Goal: Task Accomplishment & Management: Manage account settings

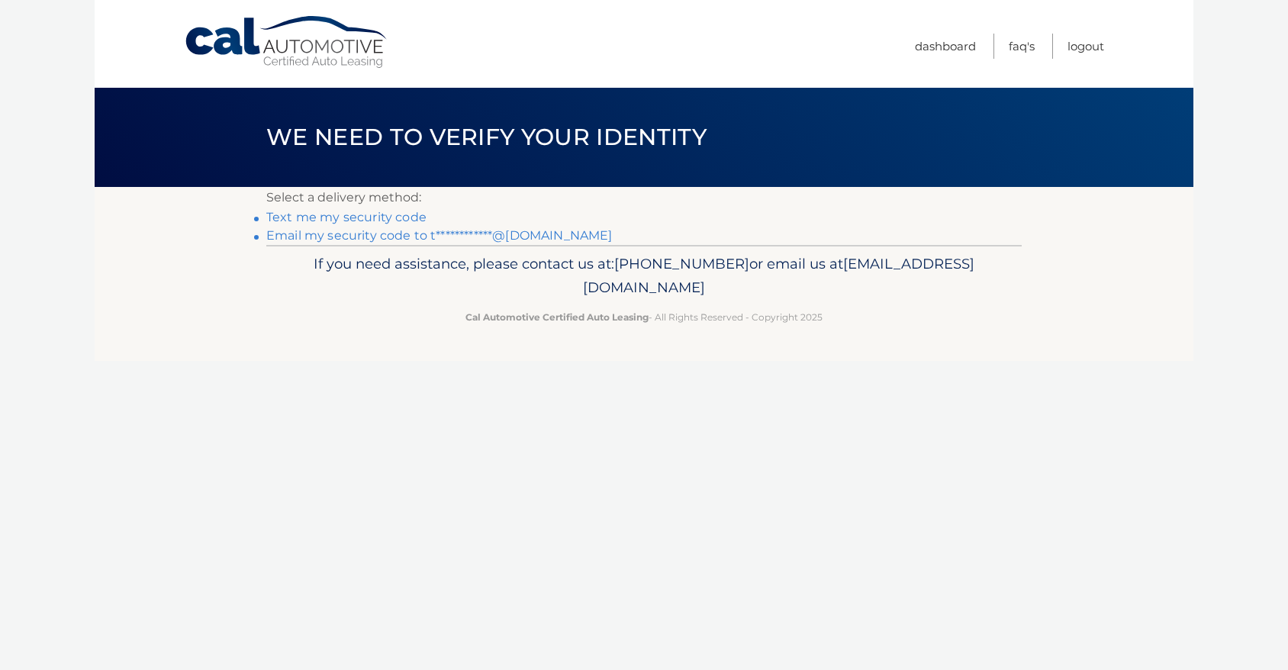
click at [381, 221] on link "Text me my security code" at bounding box center [346, 217] width 160 height 15
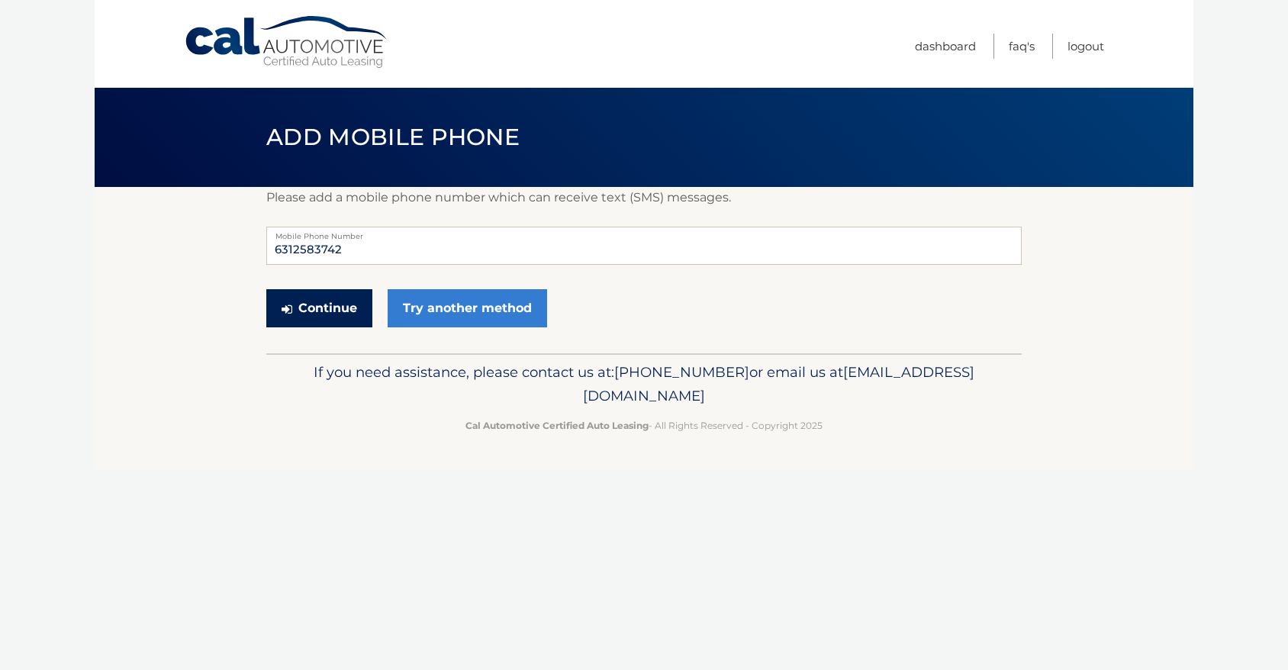
click at [331, 308] on button "Continue" at bounding box center [319, 308] width 106 height 38
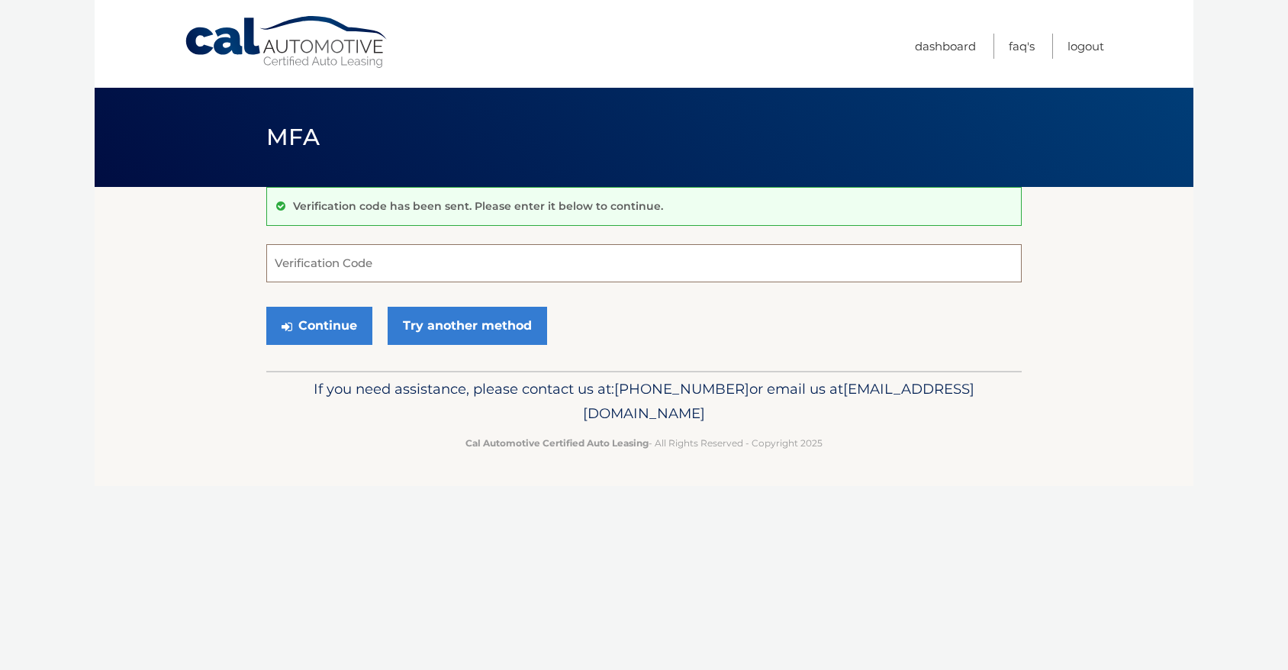
click at [337, 266] on input "Verification Code" at bounding box center [644, 263] width 756 height 38
click at [487, 330] on link "Try another method" at bounding box center [468, 326] width 160 height 38
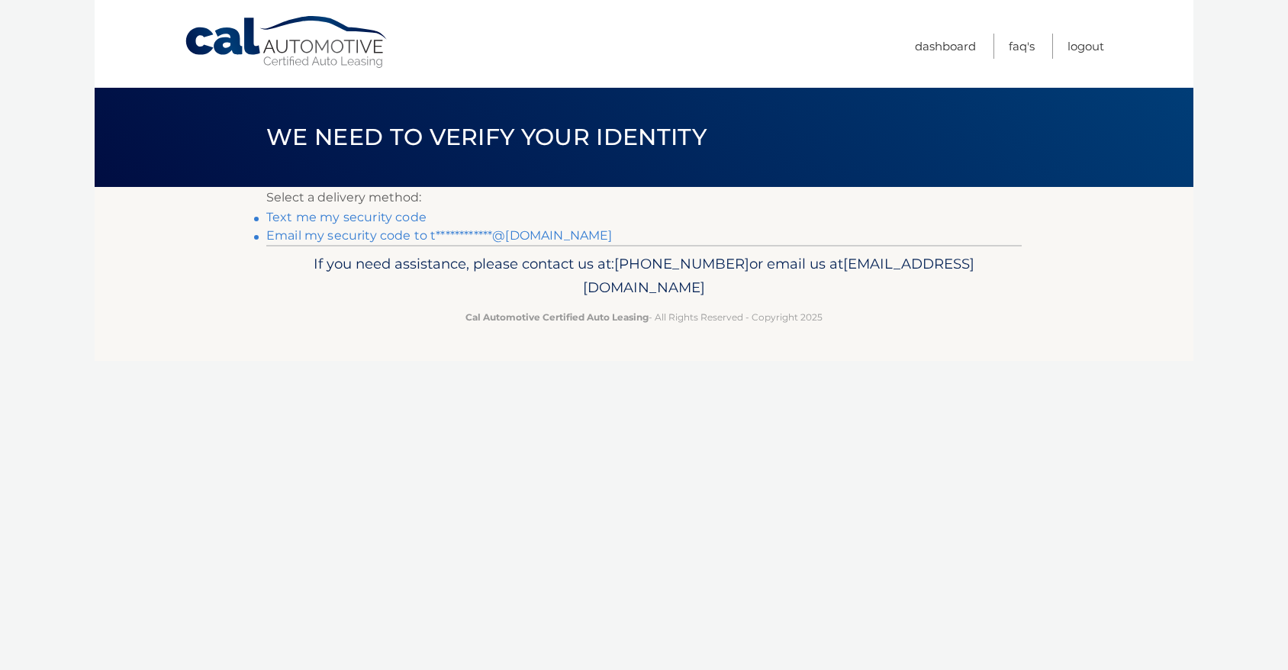
click at [371, 236] on link "**********" at bounding box center [439, 235] width 346 height 15
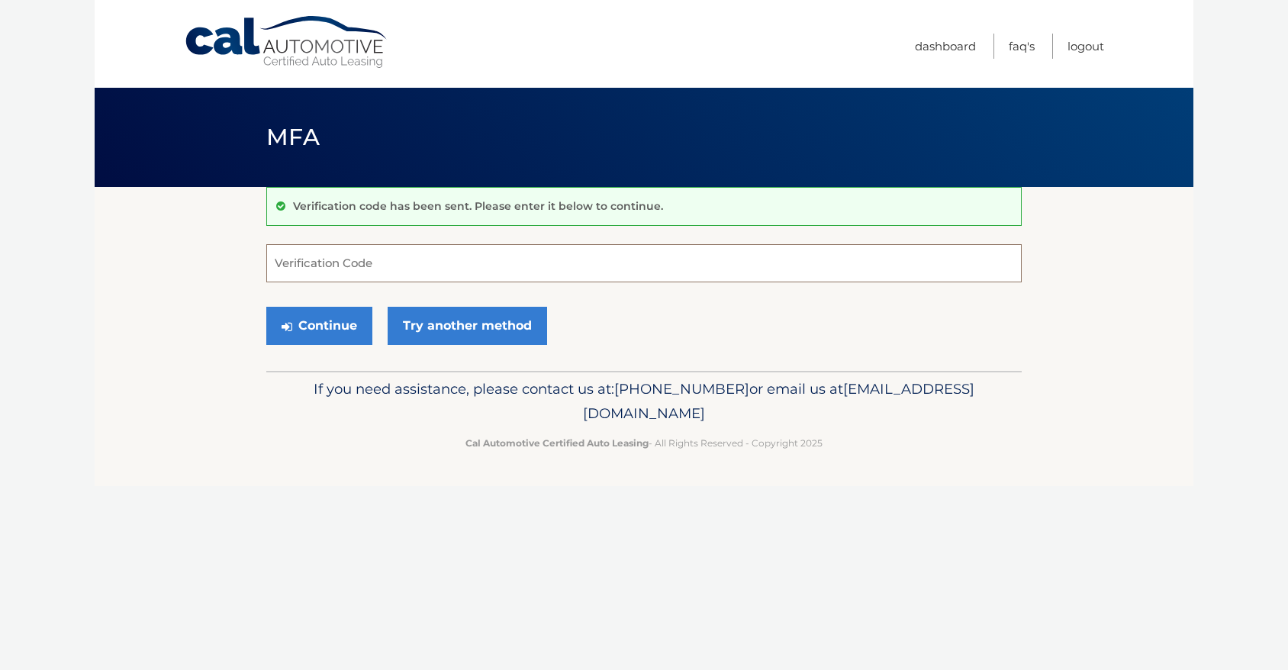
drag, startPoint x: 307, startPoint y: 257, endPoint x: 331, endPoint y: 257, distance: 24.4
click at [308, 257] on input "Verification Code" at bounding box center [644, 263] width 756 height 38
paste input "393880"
type input "393880"
click at [319, 327] on button "Continue" at bounding box center [319, 326] width 106 height 38
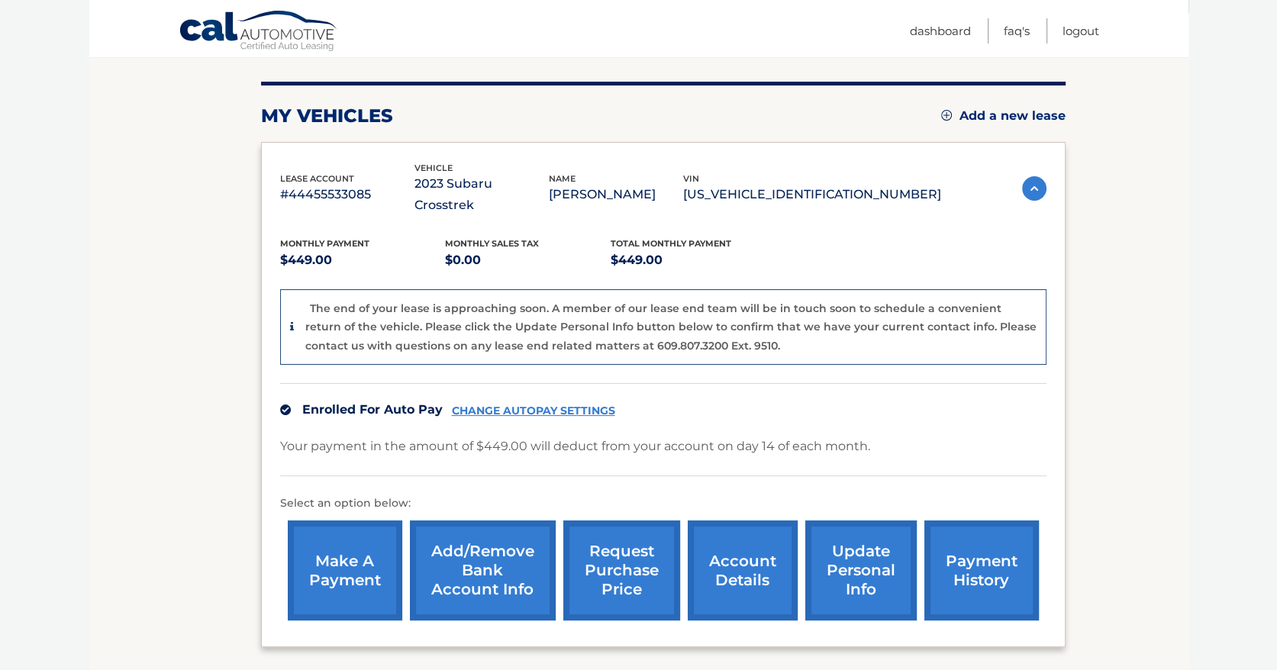
scroll to position [229, 0]
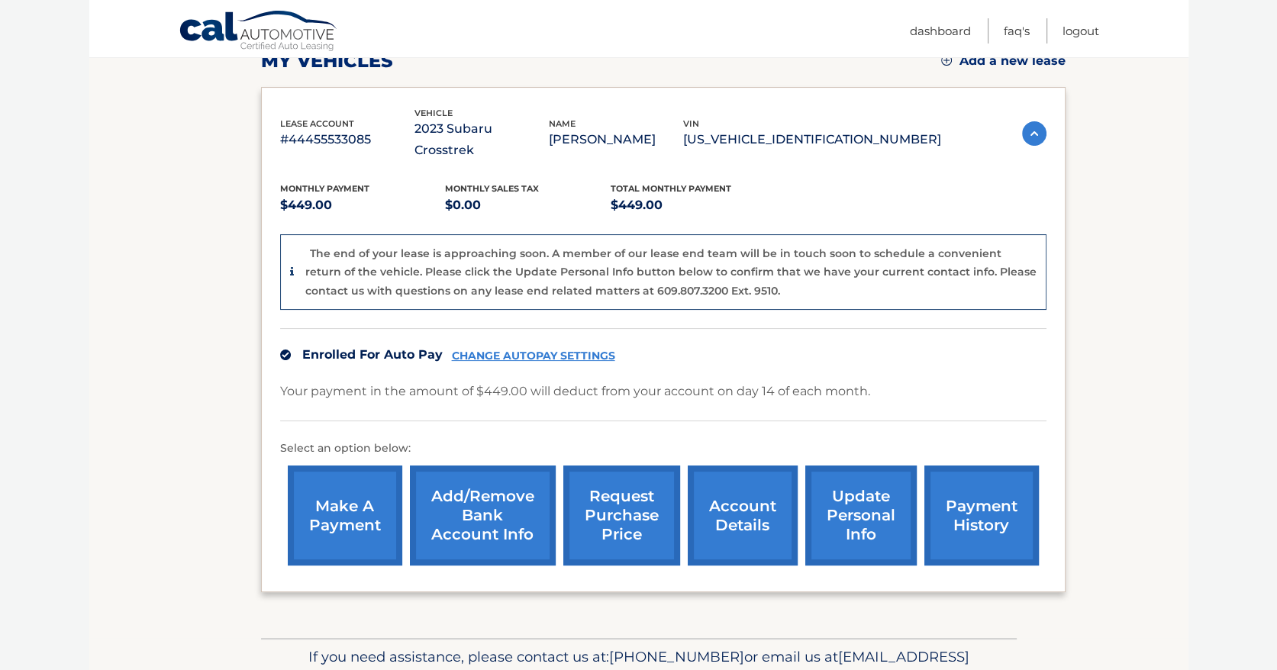
click at [607, 492] on link "request purchase price" at bounding box center [621, 516] width 117 height 100
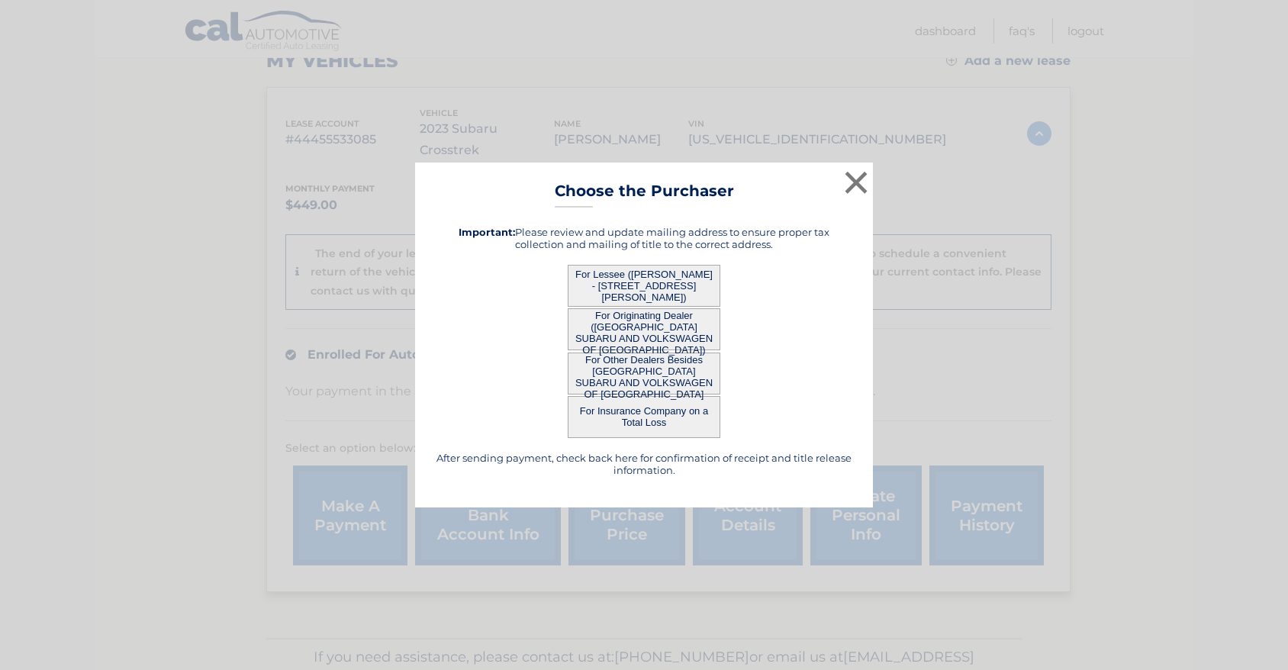
click at [641, 274] on button "For Lessee (LISA LACKEMANN - 10 Languth St, , Sayville, NY 11782)" at bounding box center [644, 286] width 153 height 42
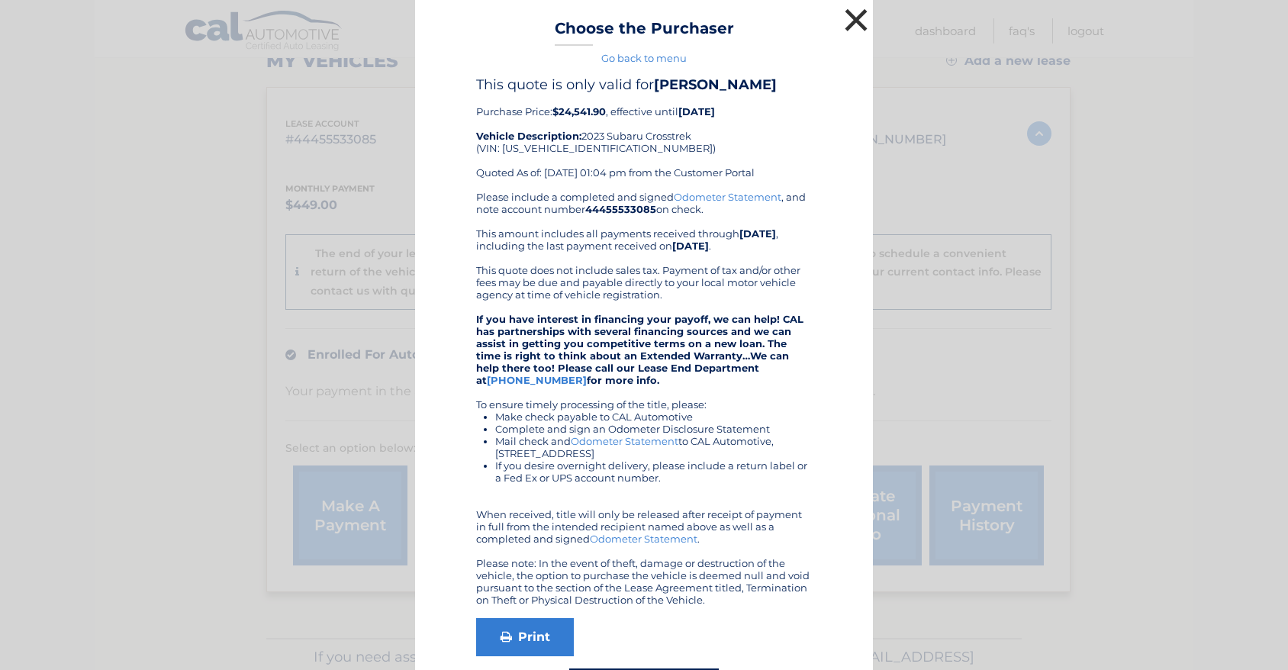
click at [849, 18] on button "×" at bounding box center [856, 20] width 31 height 31
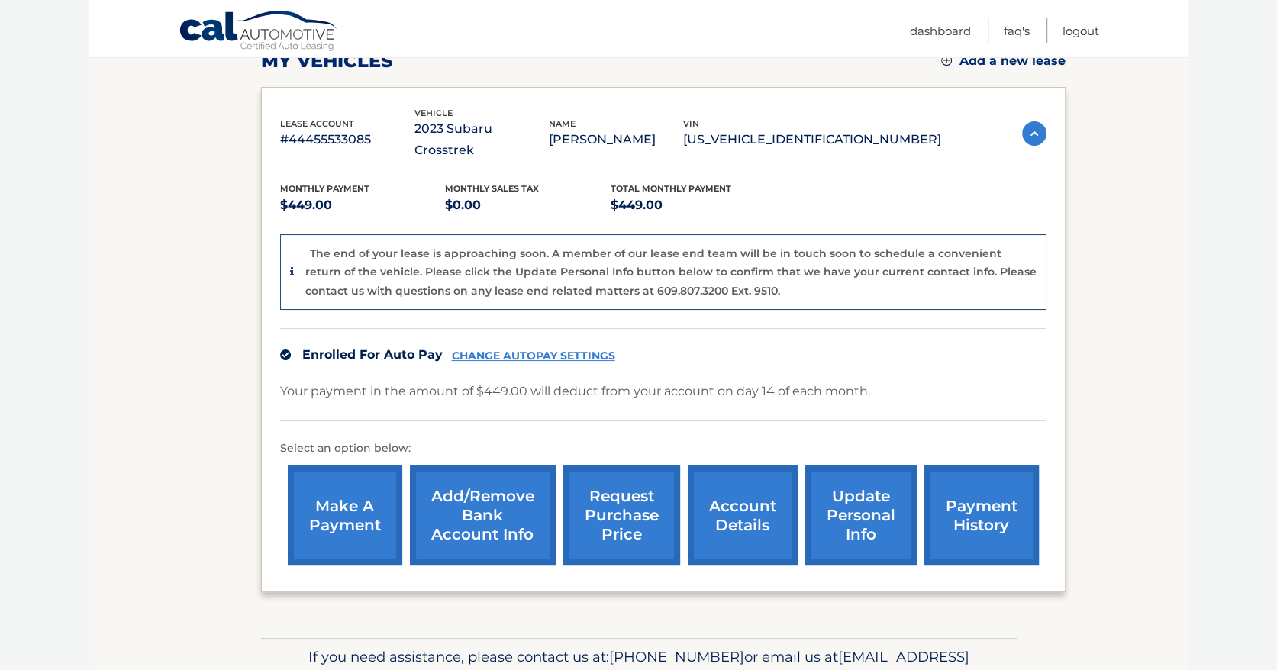
click at [733, 487] on link "account details" at bounding box center [743, 516] width 110 height 100
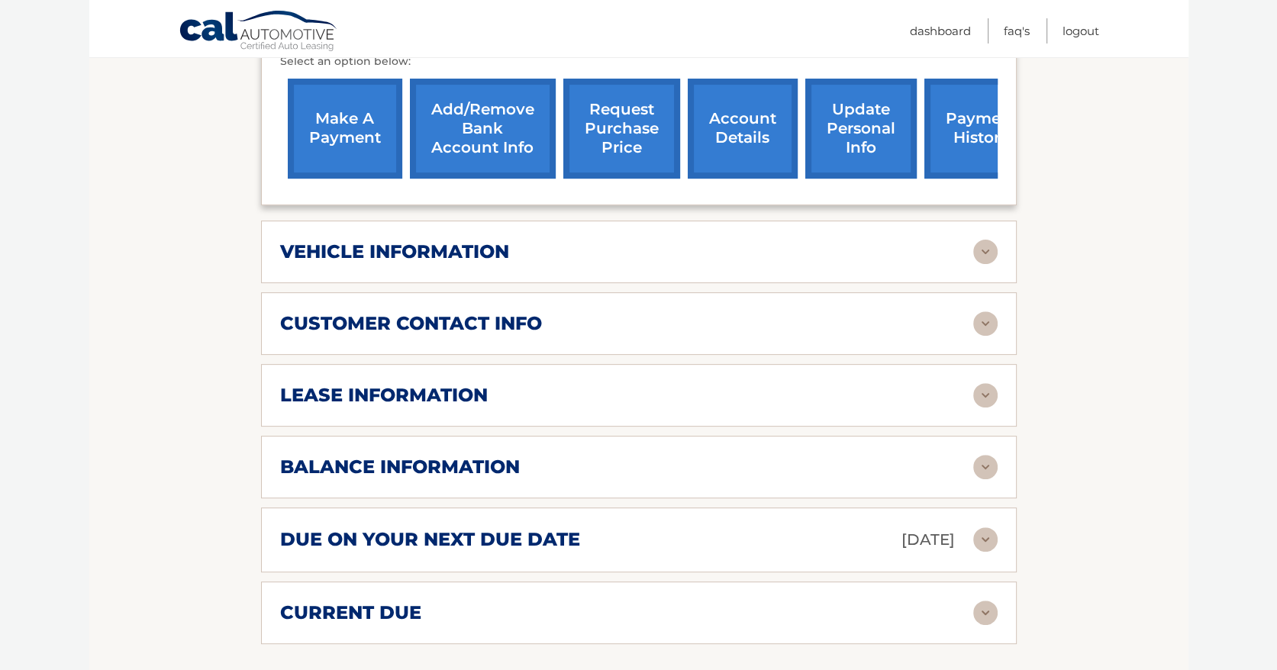
scroll to position [611, 0]
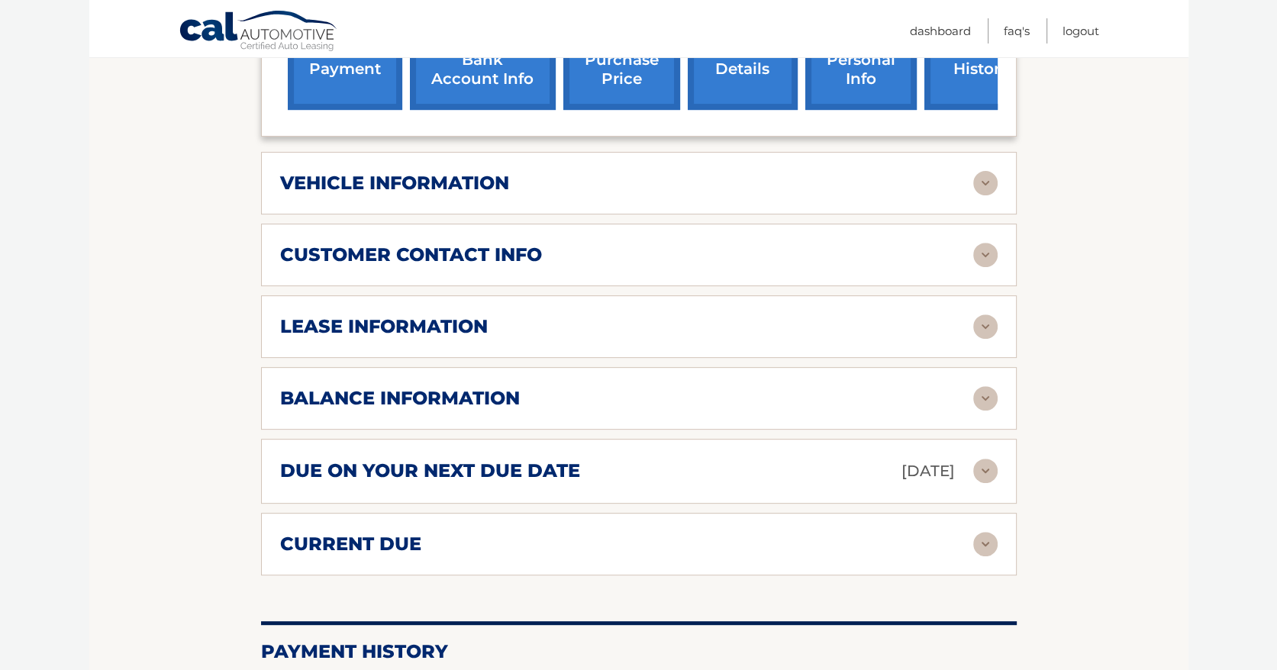
click at [991, 314] on img at bounding box center [985, 326] width 24 height 24
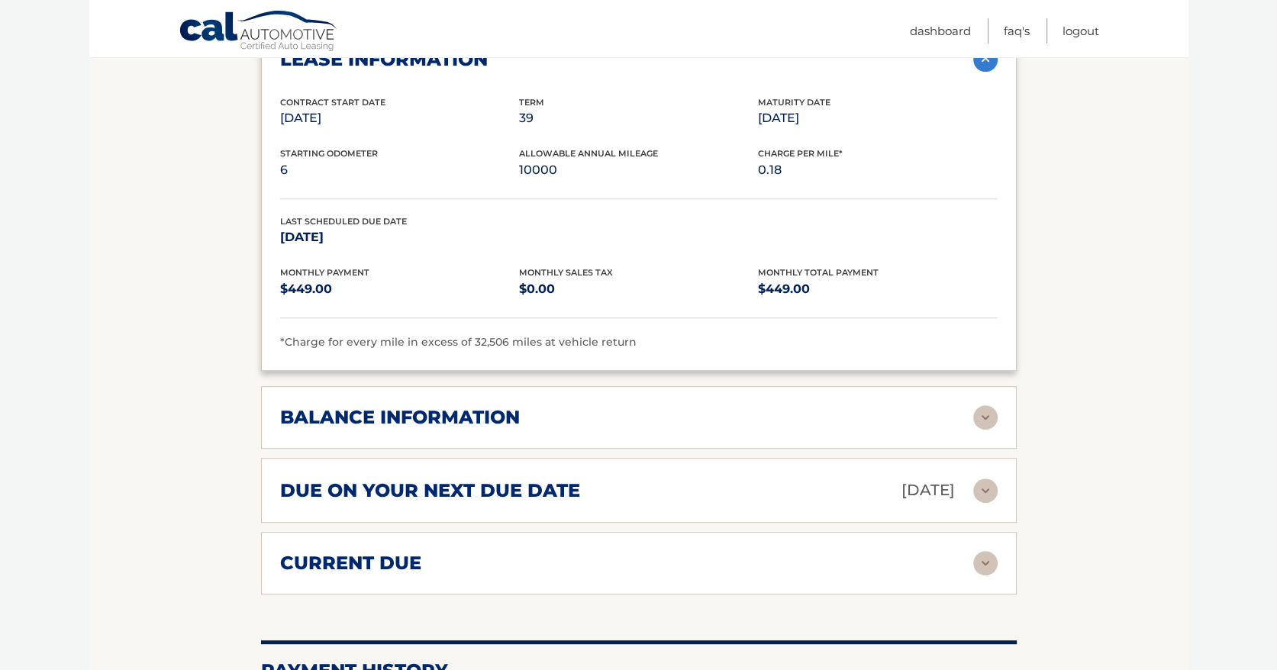
scroll to position [916, 0]
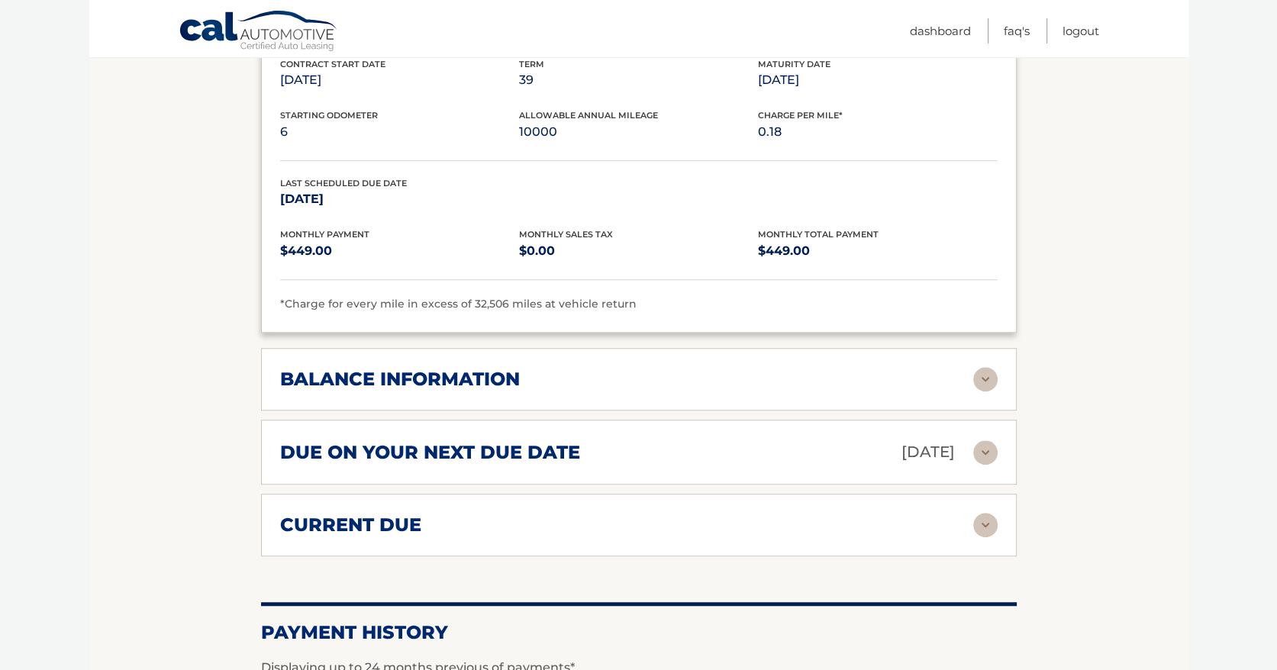
click at [987, 367] on img at bounding box center [985, 379] width 24 height 24
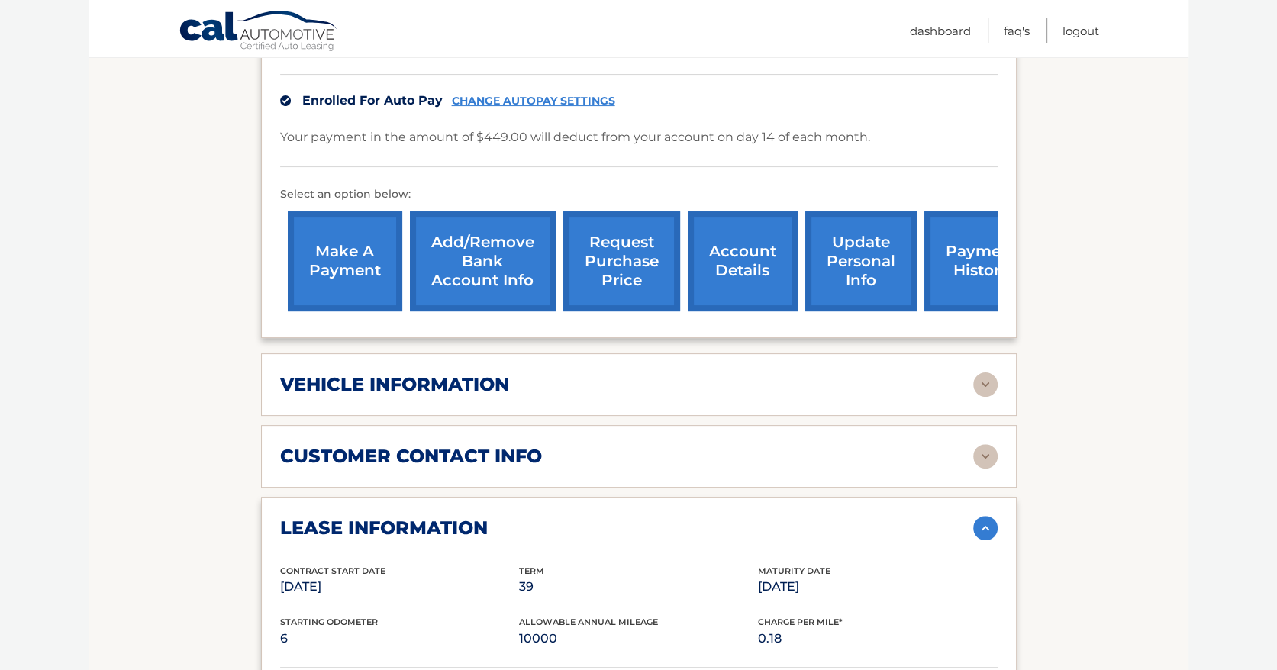
scroll to position [409, 0]
